Goal: Task Accomplishment & Management: Use online tool/utility

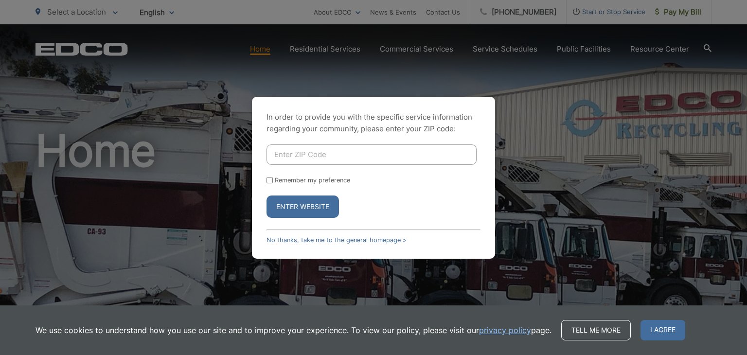
click at [411, 148] on input "Enter ZIP Code" at bounding box center [372, 155] width 210 height 20
type input "91942"
click at [307, 207] on button "Enter Website" at bounding box center [303, 207] width 73 height 22
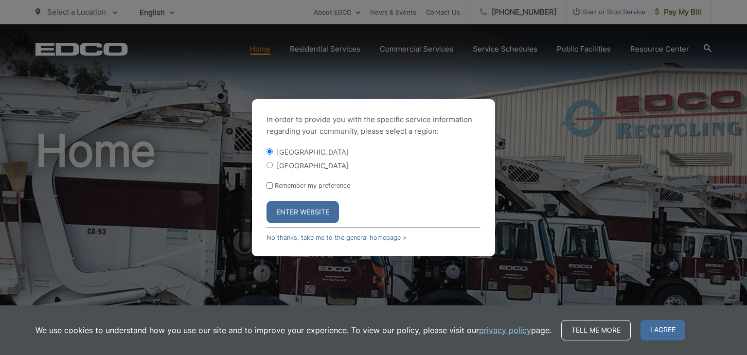
click at [298, 217] on button "Enter Website" at bounding box center [303, 212] width 73 height 22
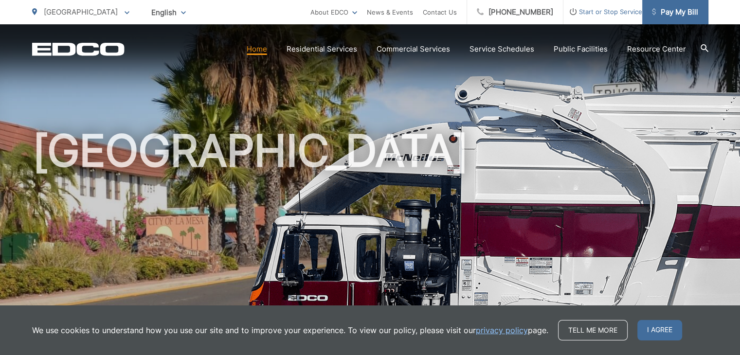
click at [685, 17] on span "Pay My Bill" at bounding box center [675, 12] width 46 height 12
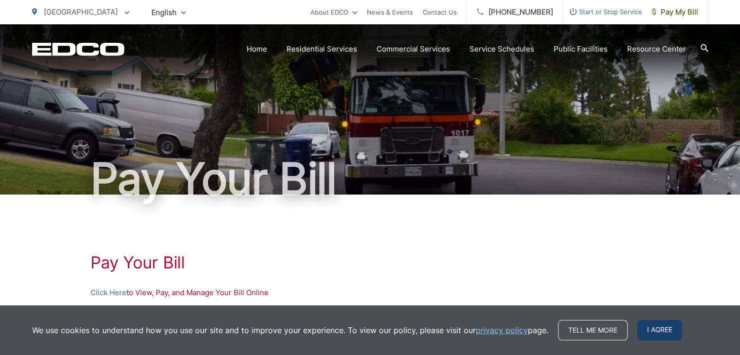
click at [653, 329] on span "I agree" at bounding box center [659, 330] width 45 height 20
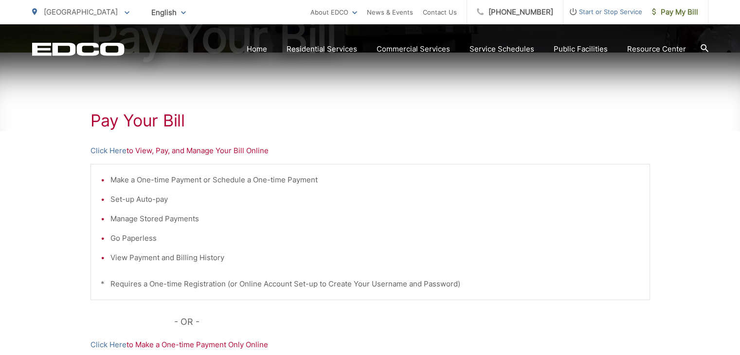
scroll to position [172, 0]
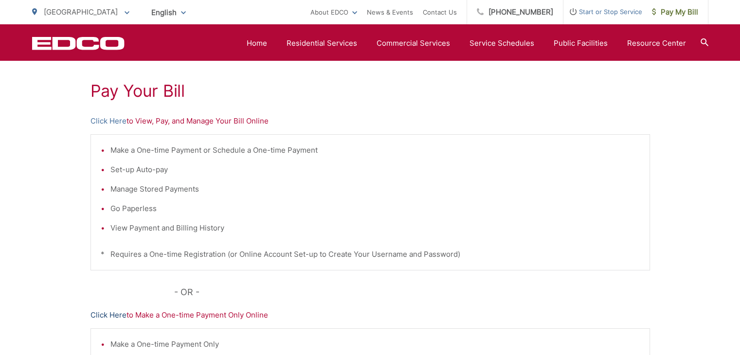
click at [109, 311] on link "Click Here" at bounding box center [109, 315] width 36 height 12
